Goal: Information Seeking & Learning: Find specific page/section

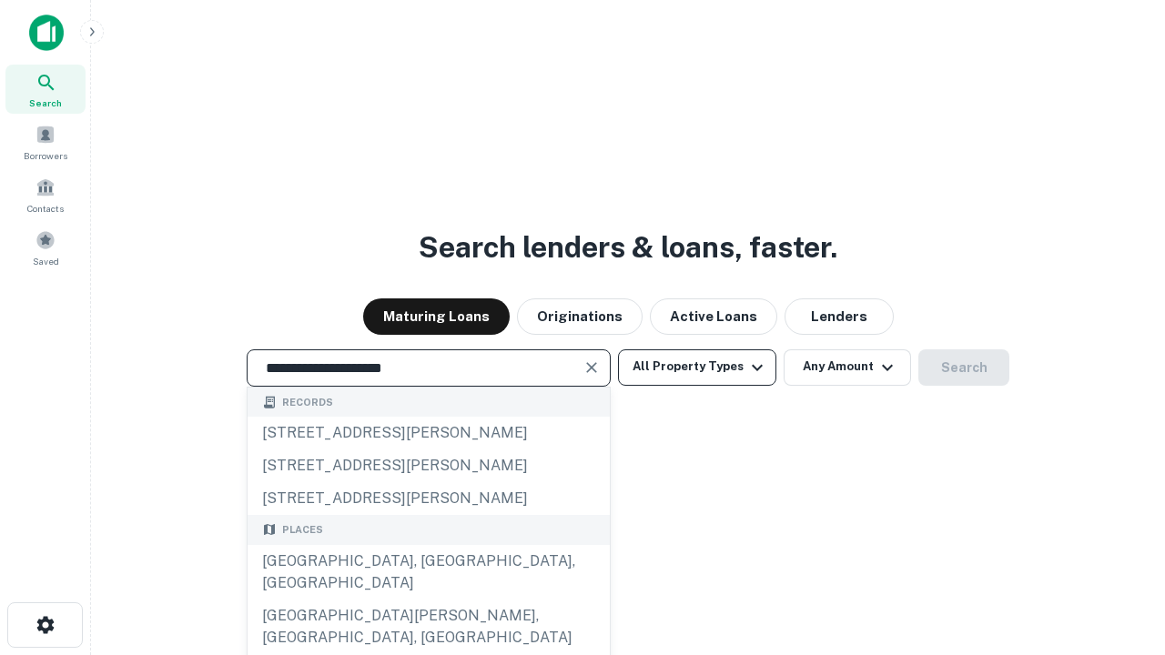
type input "**********"
click at [697, 367] on button "All Property Types" at bounding box center [697, 367] width 158 height 36
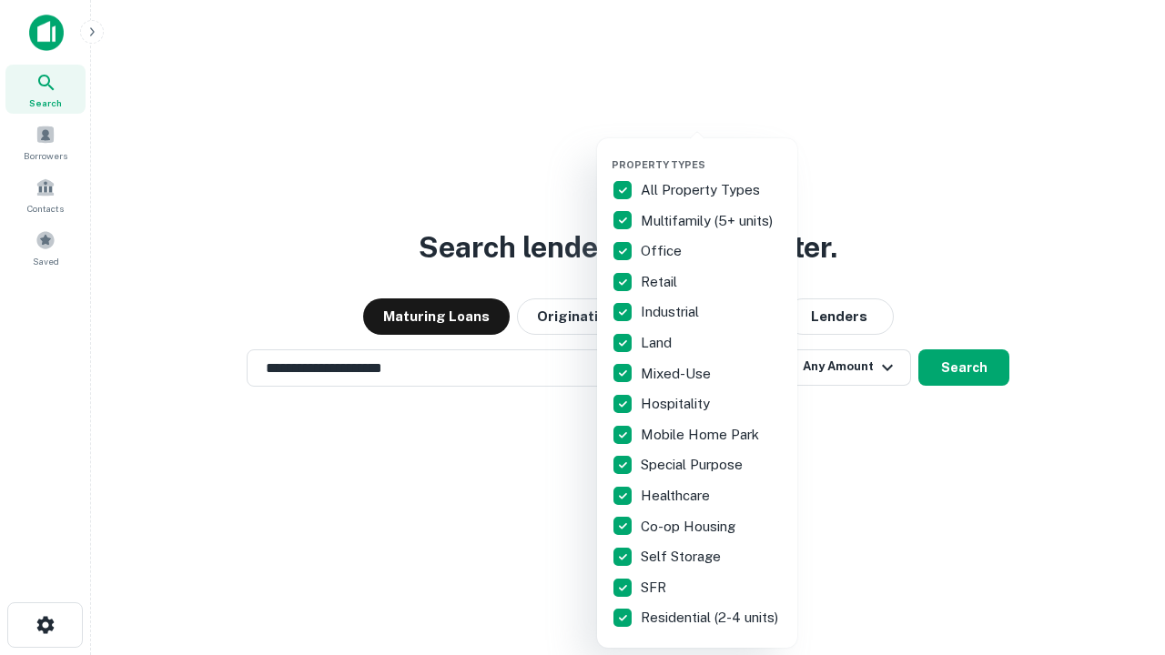
click at [712, 153] on button "button" at bounding box center [712, 153] width 200 height 1
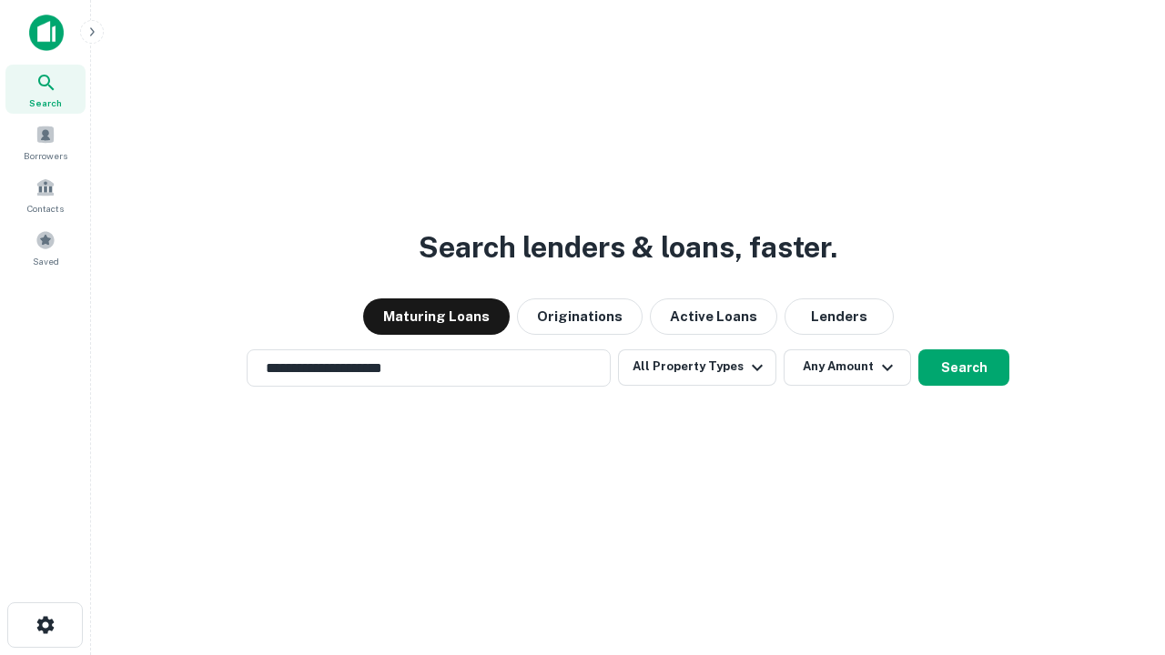
scroll to position [28, 0]
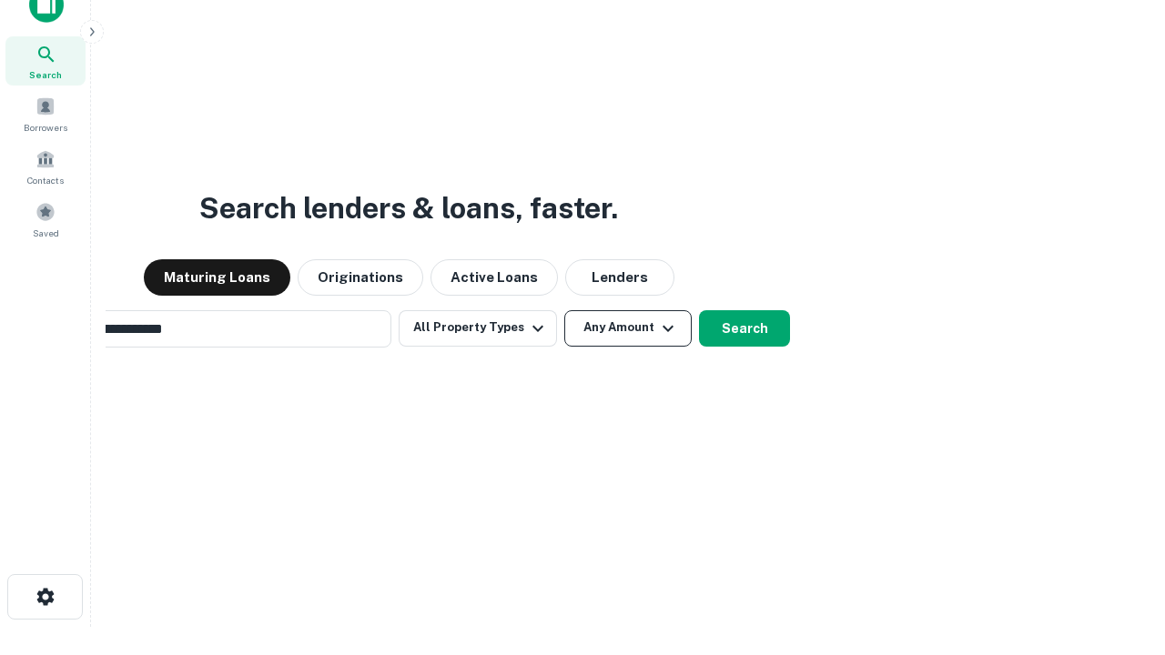
click at [564, 310] on button "Any Amount" at bounding box center [627, 328] width 127 height 36
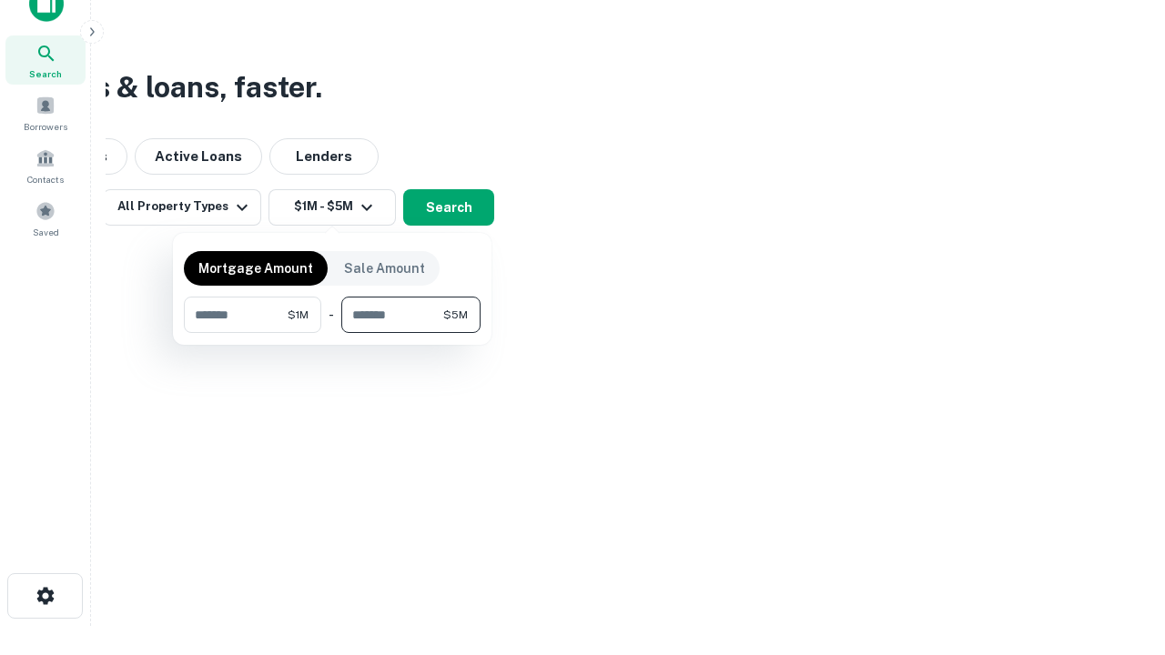
type input "*******"
click at [332, 333] on button "button" at bounding box center [332, 333] width 297 height 1
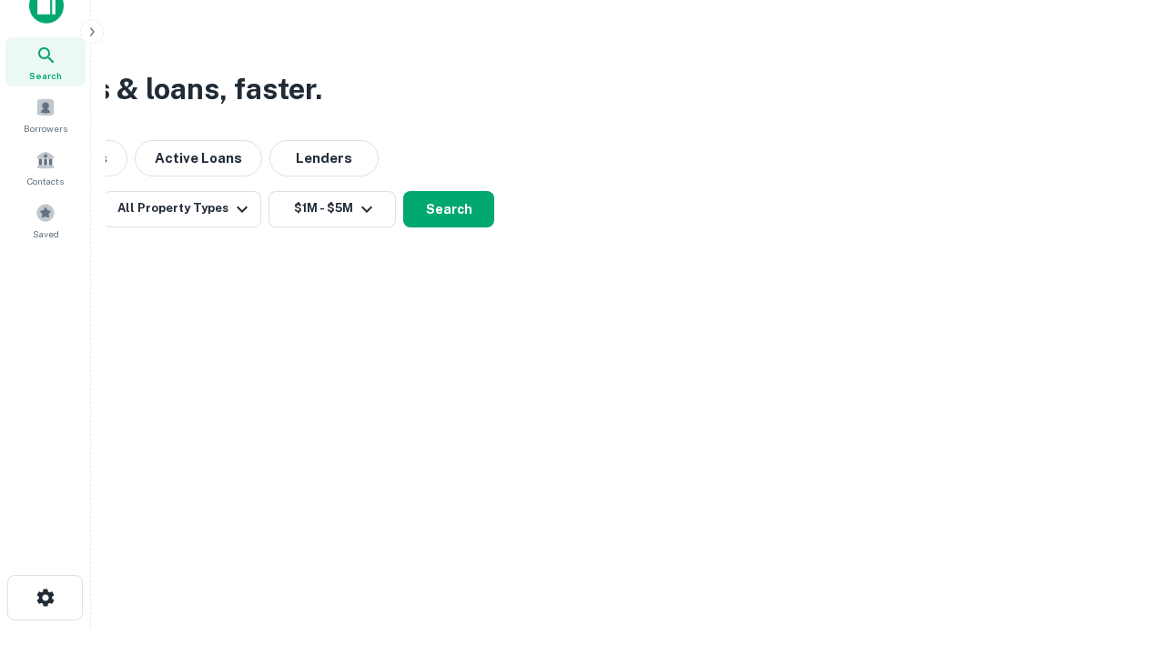
scroll to position [11, 336]
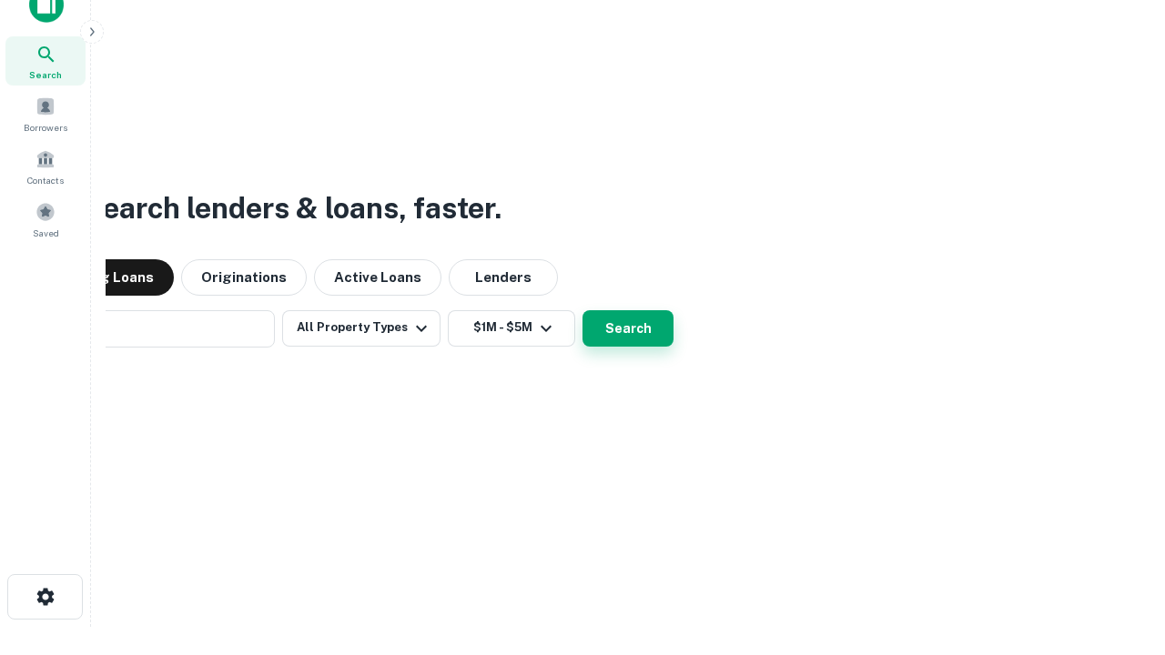
click at [582, 310] on button "Search" at bounding box center [627, 328] width 91 height 36
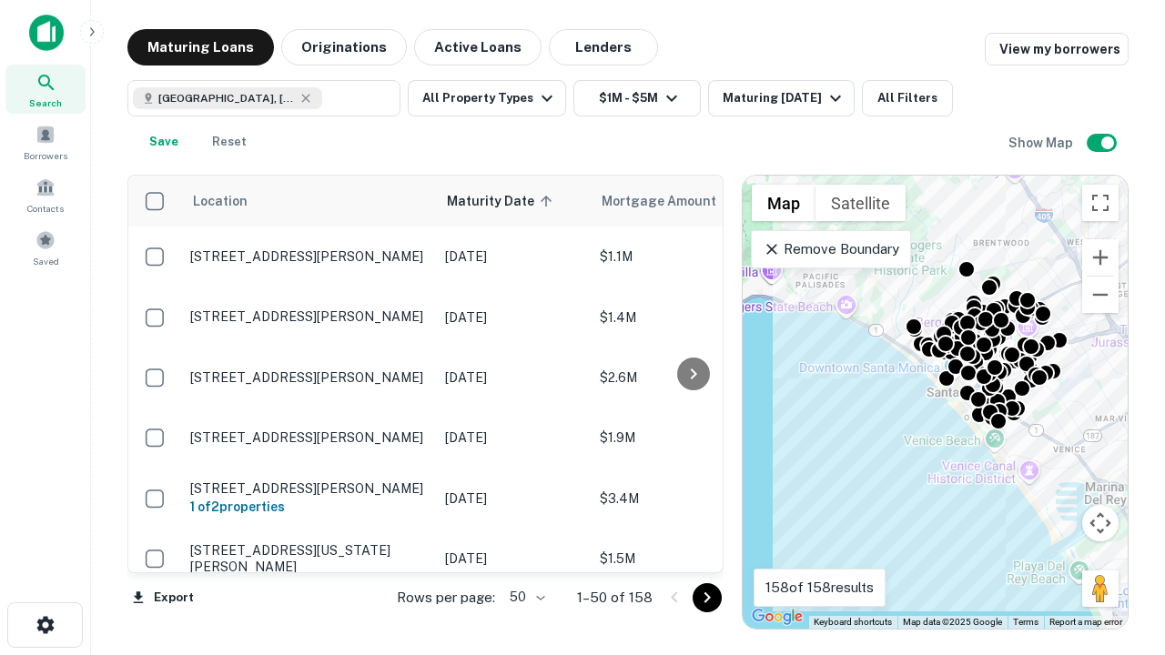
click at [524, 597] on body "Search Borrowers Contacts Saved Maturing Loans Originations Active Loans Lender…" at bounding box center [582, 327] width 1165 height 655
click at [525, 551] on li "25" at bounding box center [525, 551] width 53 height 33
